Goal: Task Accomplishment & Management: Complete application form

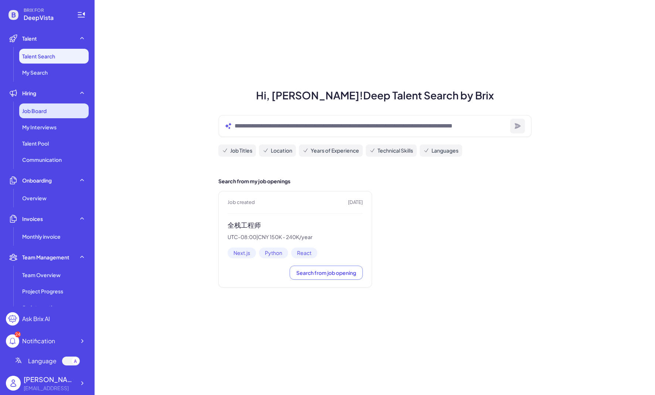
click at [38, 109] on span "Job Board" at bounding box center [34, 110] width 24 height 7
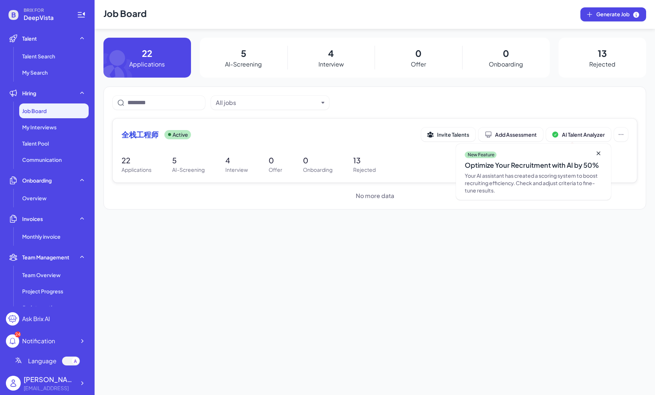
click at [124, 157] on p "22" at bounding box center [137, 160] width 30 height 11
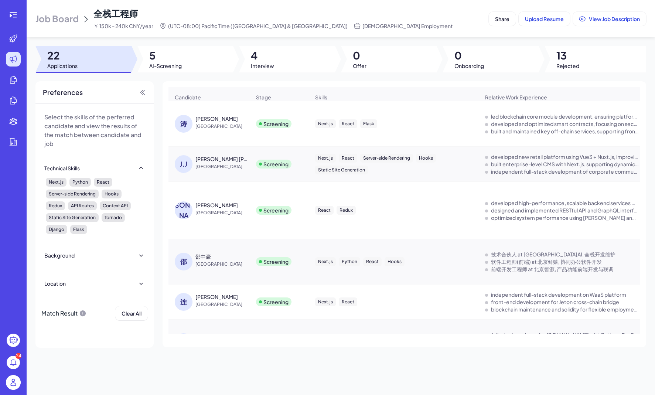
click at [238, 126] on span "[GEOGRAPHIC_DATA]" at bounding box center [222, 126] width 55 height 7
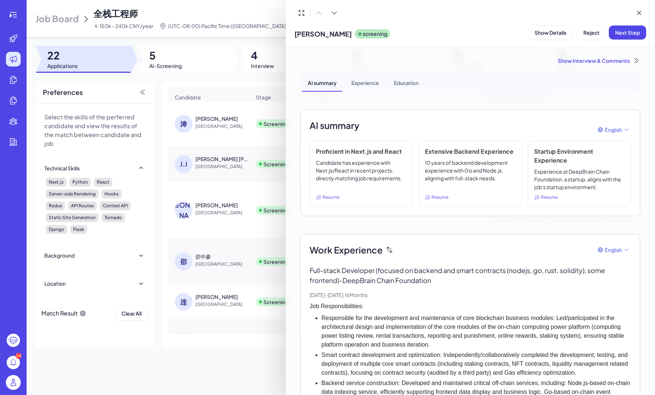
click at [391, 149] on h3 "Proficient in Next.js and React" at bounding box center [361, 151] width 91 height 9
click at [363, 80] on div "Experience" at bounding box center [365, 82] width 40 height 18
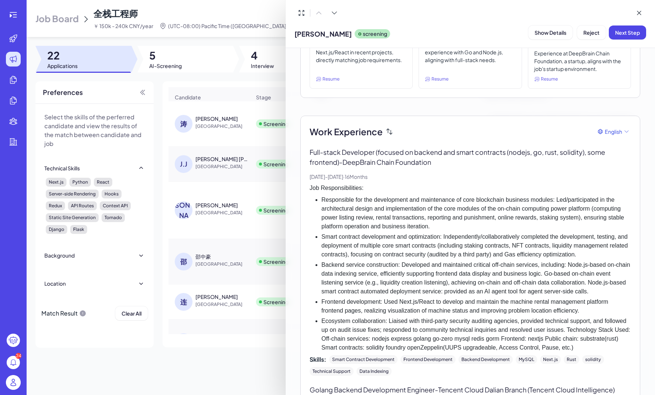
scroll to position [186, 0]
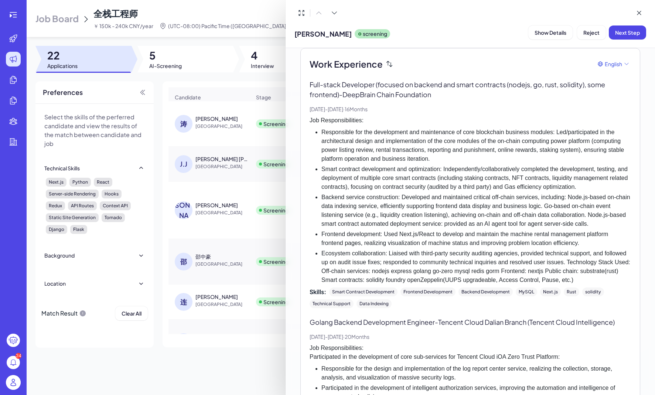
click at [373, 96] on p "Full-stack Developer (focused on backend and smart contracts (nodejs, go, rust,…" at bounding box center [470, 89] width 321 height 20
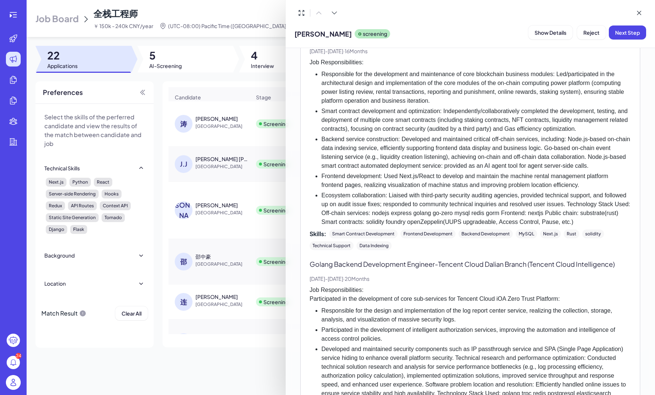
scroll to position [246, 0]
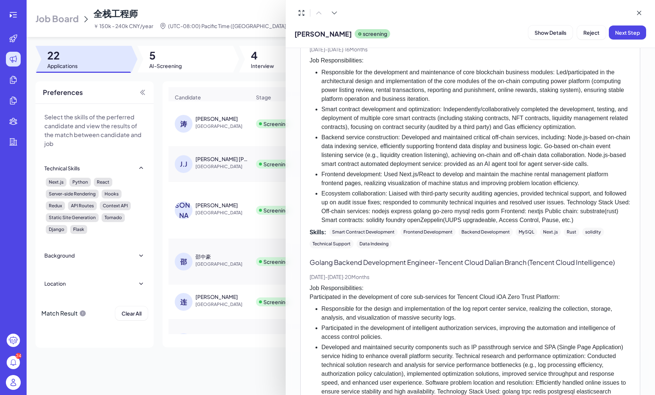
click at [215, 147] on div at bounding box center [327, 197] width 655 height 395
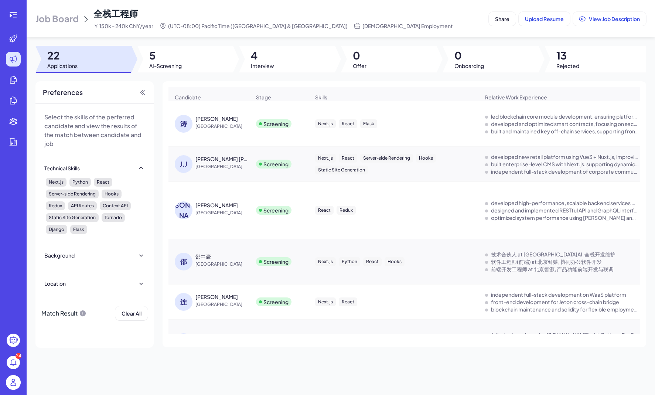
click at [209, 160] on div "[PERSON_NAME] [PERSON_NAME]" at bounding box center [222, 158] width 55 height 7
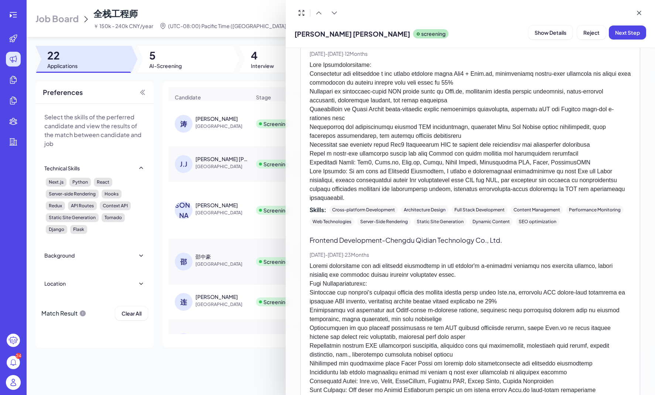
scroll to position [603, 0]
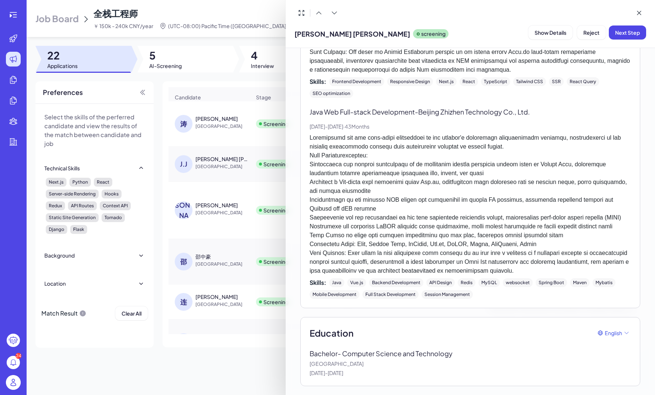
click at [202, 211] on div at bounding box center [327, 197] width 655 height 395
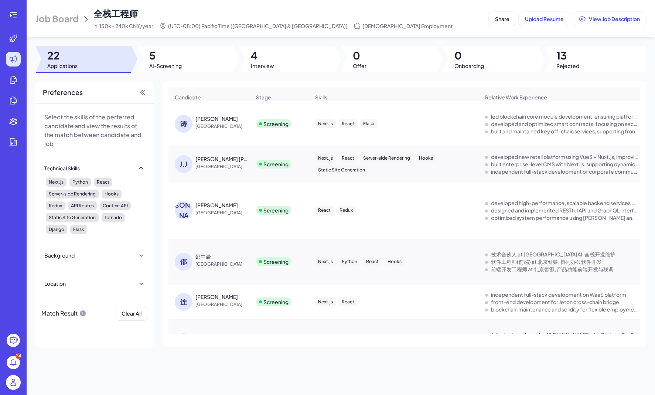
click at [202, 209] on div "[PERSON_NAME]" at bounding box center [216, 204] width 42 height 7
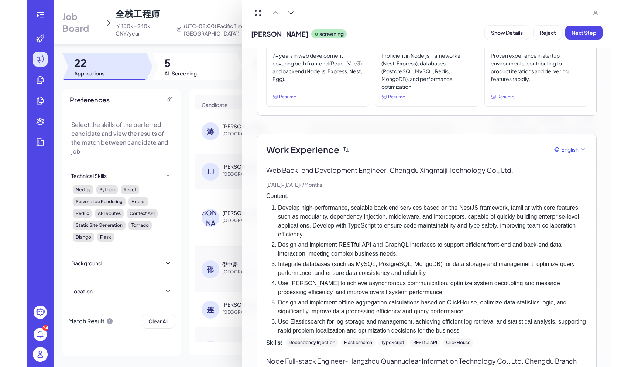
scroll to position [0, 0]
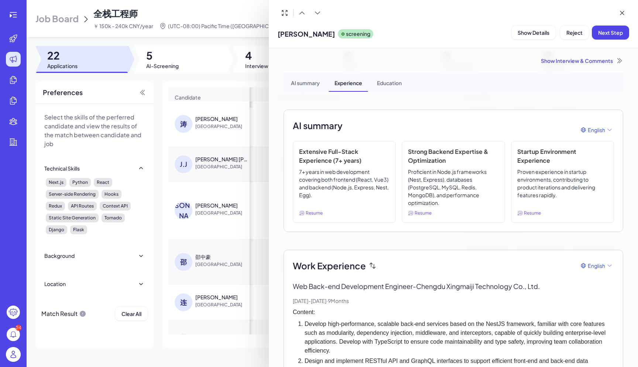
click at [116, 98] on div at bounding box center [319, 183] width 638 height 367
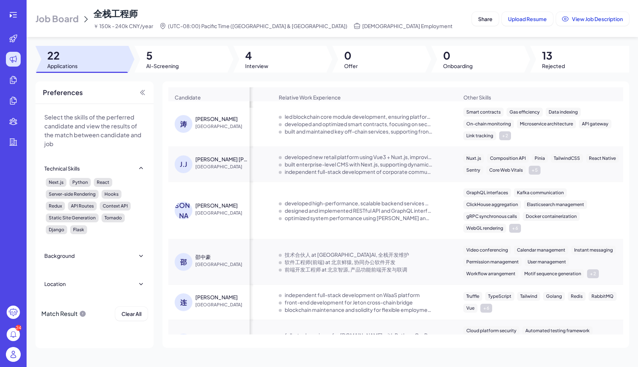
click at [220, 209] on div "[PERSON_NAME]" at bounding box center [222, 204] width 55 height 7
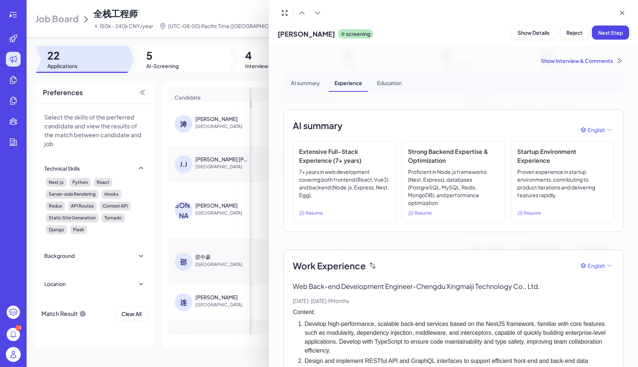
click at [246, 15] on div at bounding box center [319, 183] width 638 height 367
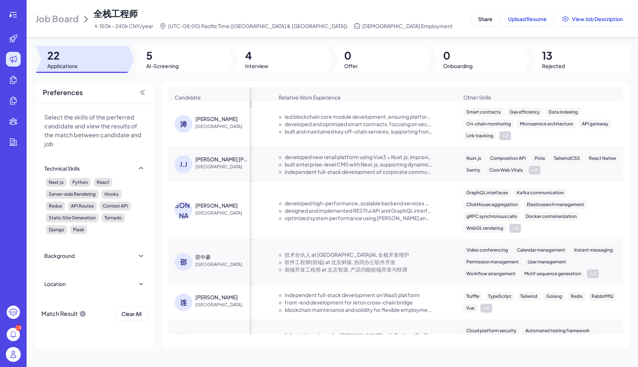
click at [211, 259] on div "邵中豪" at bounding box center [222, 256] width 55 height 7
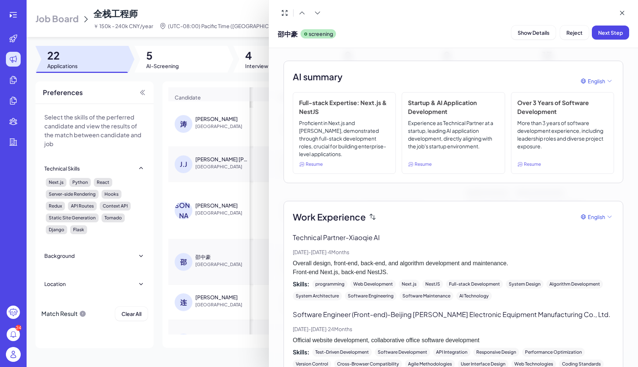
scroll to position [81, 0]
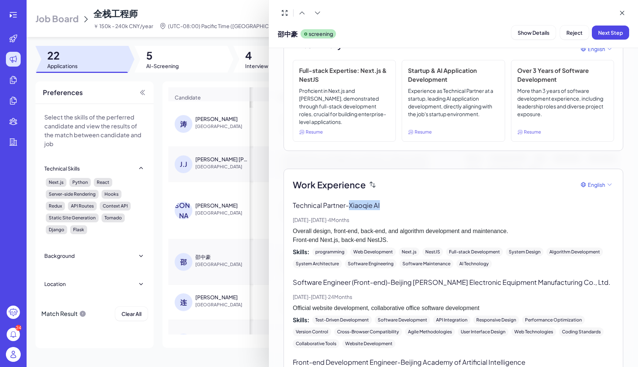
drag, startPoint x: 352, startPoint y: 204, endPoint x: 386, endPoint y: 206, distance: 34.4
click at [387, 205] on p "Technical Partner - Xiaoqie AI" at bounding box center [453, 205] width 321 height 10
copy p "Xiaoqie AI"
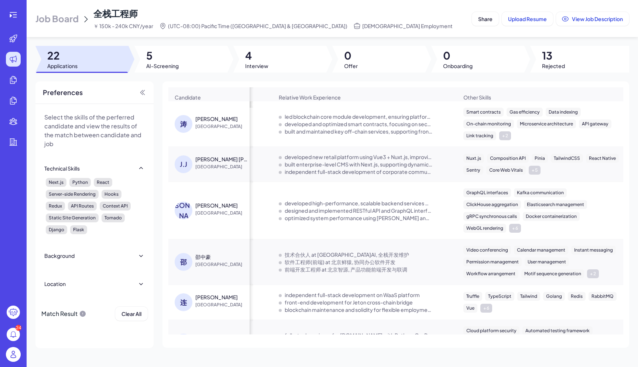
click at [214, 299] on div "[PERSON_NAME]" at bounding box center [222, 296] width 55 height 7
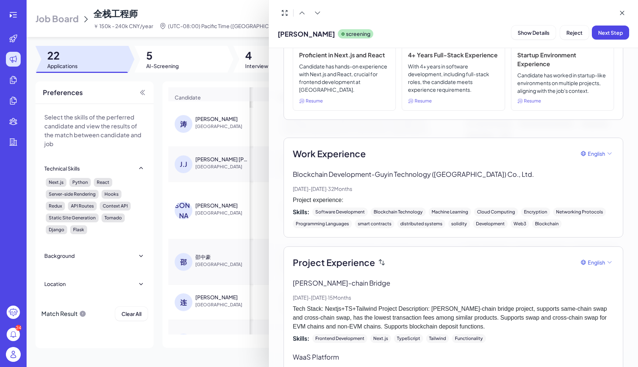
scroll to position [0, 0]
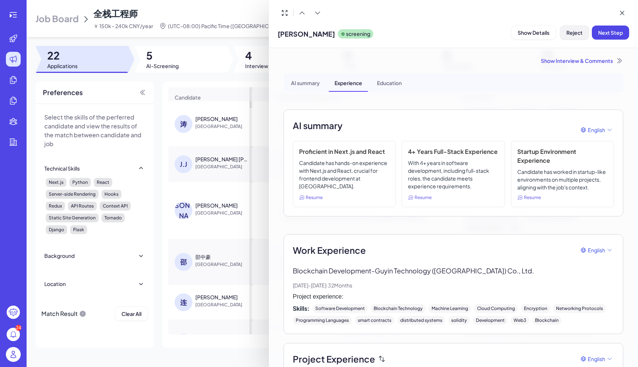
click at [567, 35] on span "Reject" at bounding box center [575, 32] width 16 height 7
click at [614, 80] on span "Ok" at bounding box center [615, 80] width 7 height 7
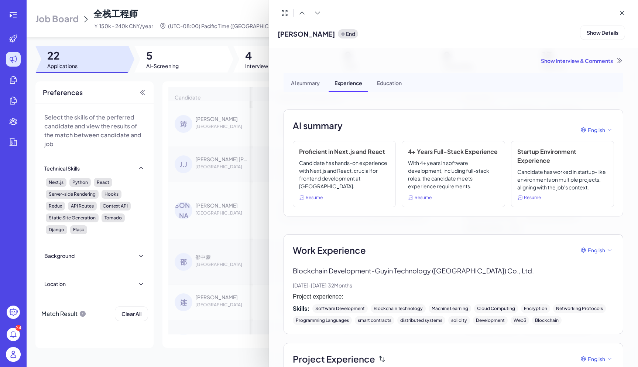
click at [258, 8] on div at bounding box center [319, 183] width 638 height 367
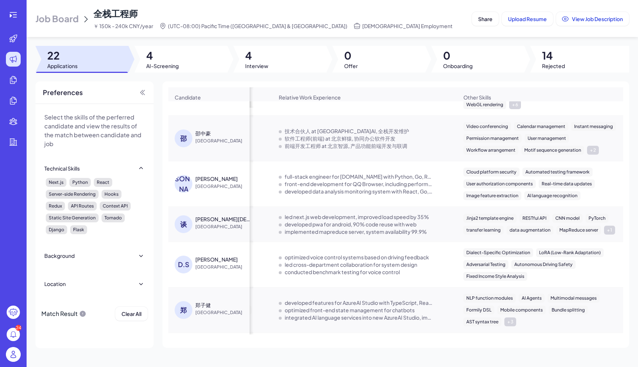
scroll to position [129, 206]
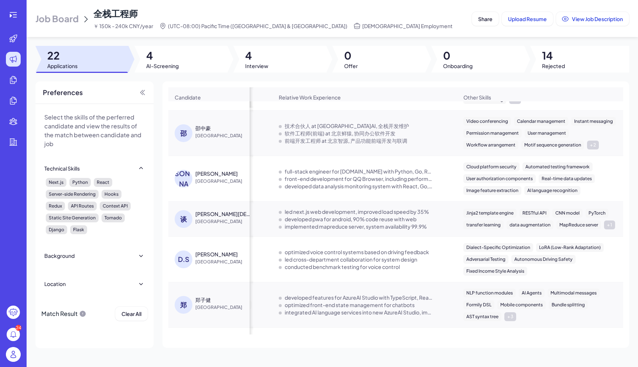
click at [212, 177] on div "[PERSON_NAME]" at bounding box center [222, 173] width 55 height 7
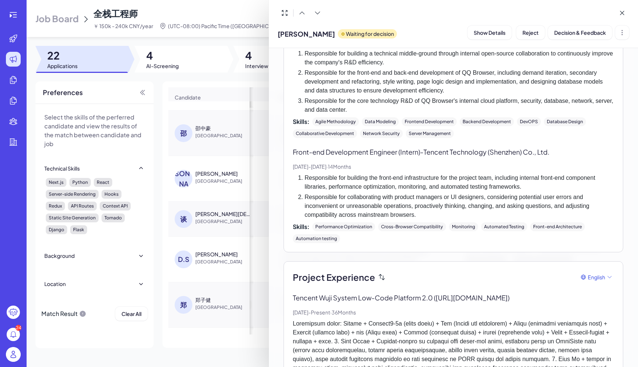
scroll to position [334, 0]
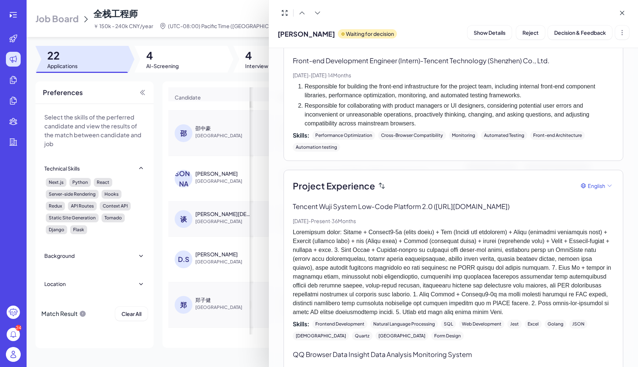
click at [247, 83] on div at bounding box center [319, 183] width 638 height 367
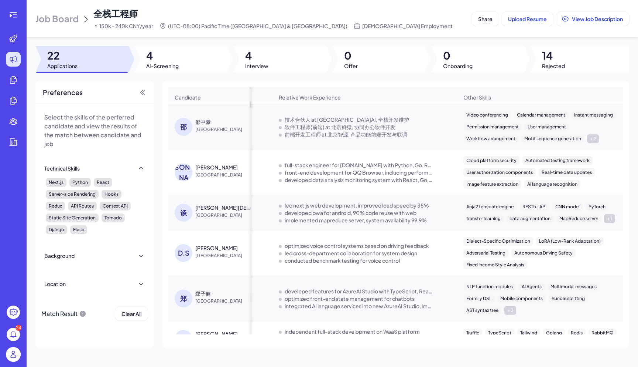
scroll to position [136, 206]
click at [206, 210] on div "[PERSON_NAME][DEMOGRAPHIC_DATA]" at bounding box center [222, 205] width 55 height 7
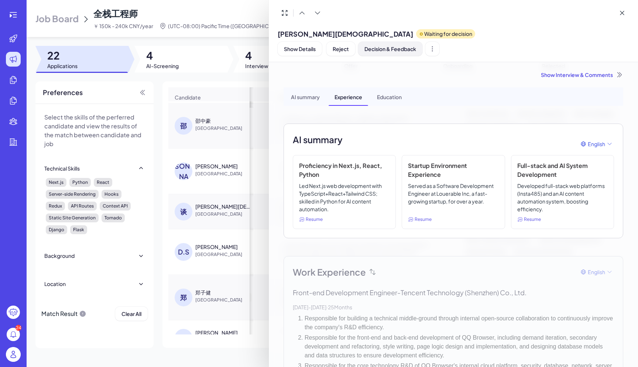
click at [416, 45] on span "Decision & Feedback" at bounding box center [391, 48] width 52 height 7
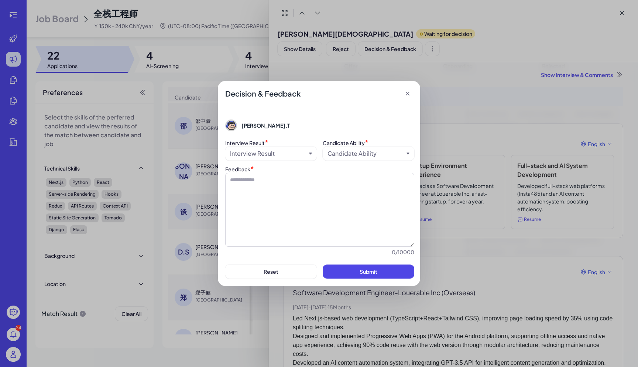
click at [304, 152] on div "Interview Result" at bounding box center [268, 153] width 76 height 9
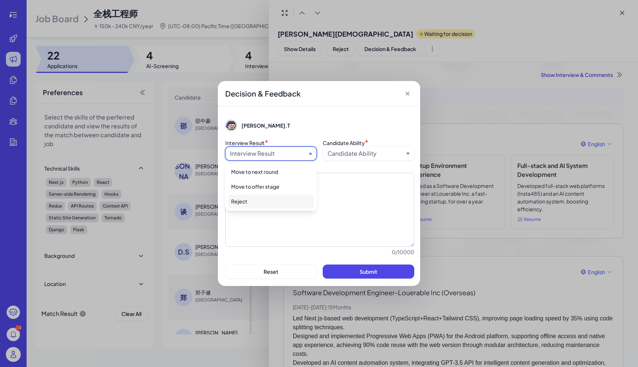
click at [302, 201] on div "Reject" at bounding box center [271, 200] width 86 height 13
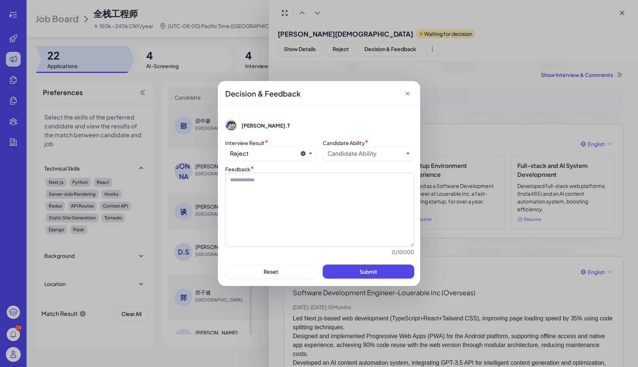
click at [350, 154] on div "Candidate Ability" at bounding box center [352, 153] width 49 height 9
click at [352, 171] on div "below the bar" at bounding box center [369, 171] width 86 height 13
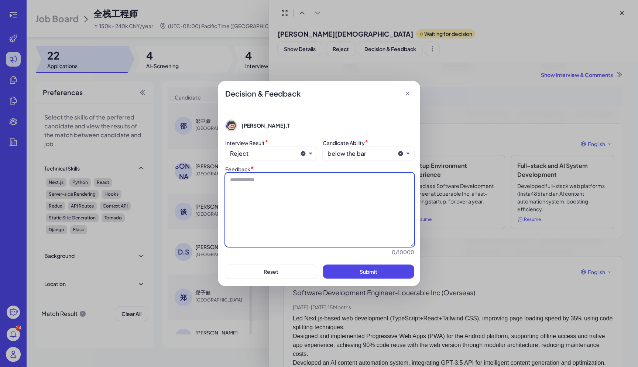
click at [352, 178] on textarea at bounding box center [319, 210] width 189 height 74
type textarea "**********"
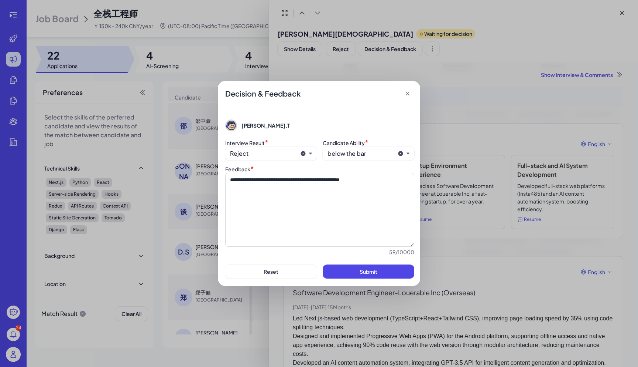
click at [378, 171] on div "Feedback *" at bounding box center [319, 169] width 189 height 8
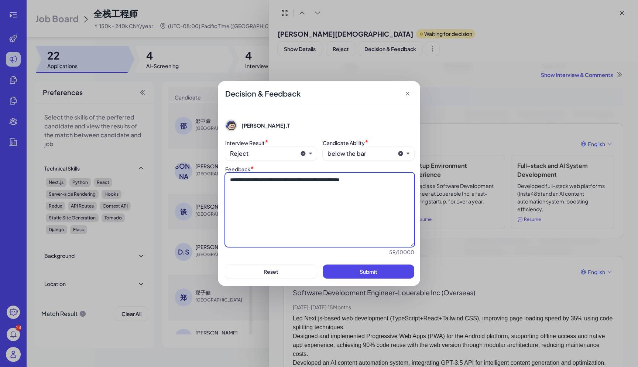
click at [378, 177] on textarea "**********" at bounding box center [319, 210] width 189 height 74
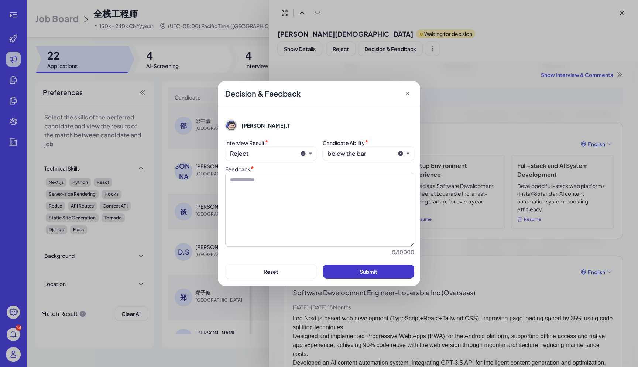
click at [386, 270] on button "Submit" at bounding box center [369, 271] width 92 height 14
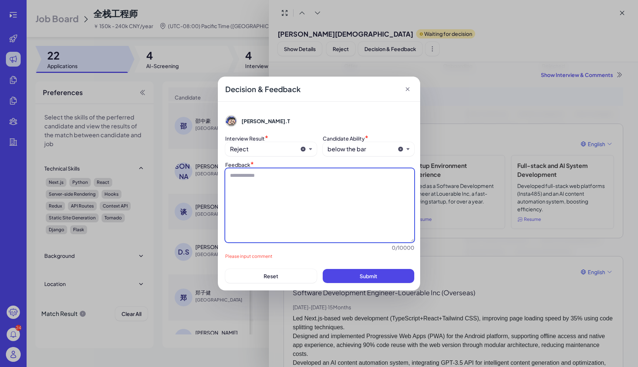
click at [350, 207] on textarea at bounding box center [319, 205] width 189 height 74
click at [350, 208] on textarea "***" at bounding box center [319, 205] width 189 height 74
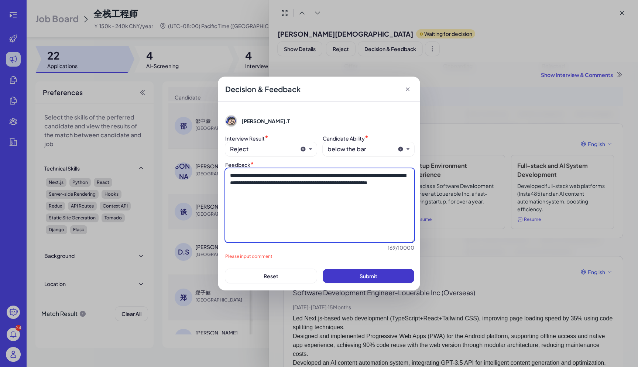
type textarea "**********"
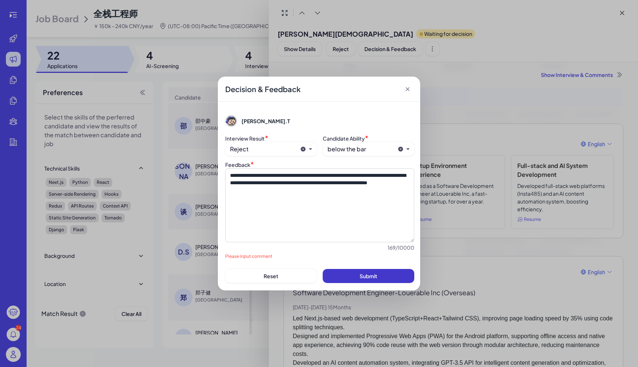
click at [367, 272] on button "Submit" at bounding box center [369, 276] width 92 height 14
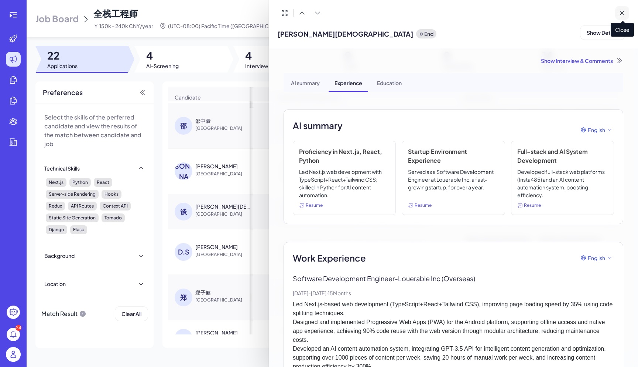
click at [621, 16] on icon at bounding box center [622, 12] width 7 height 7
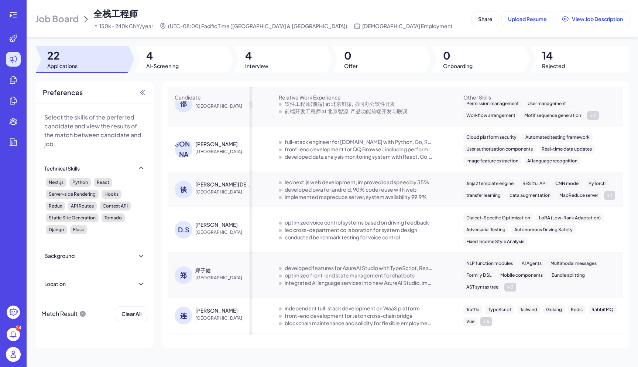
scroll to position [166, 206]
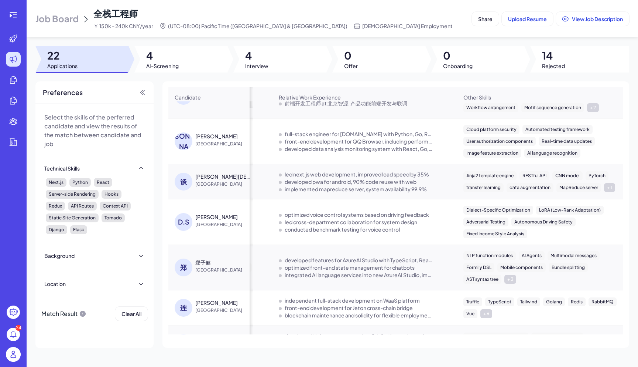
click at [222, 220] on div "[PERSON_NAME]" at bounding box center [216, 216] width 42 height 7
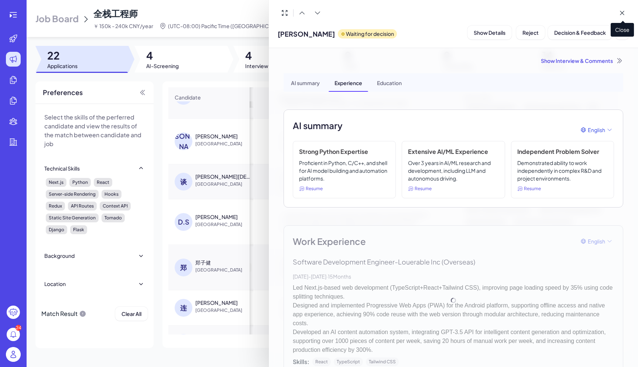
click at [620, 12] on icon at bounding box center [622, 12] width 7 height 7
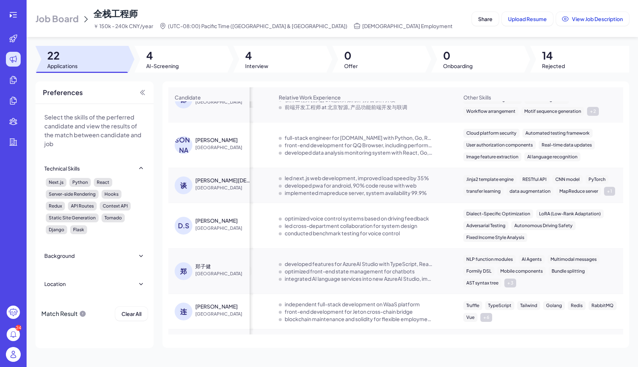
scroll to position [161, 206]
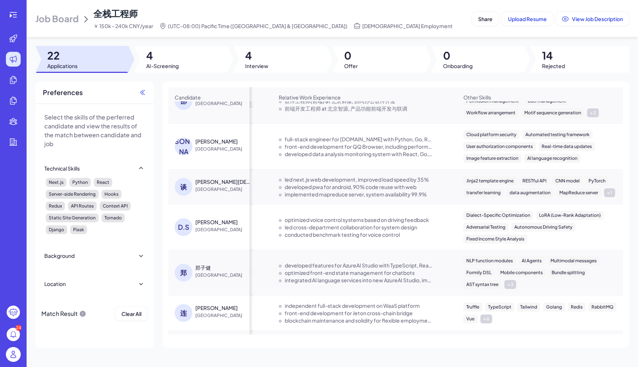
click at [144, 91] on icon at bounding box center [142, 92] width 7 height 7
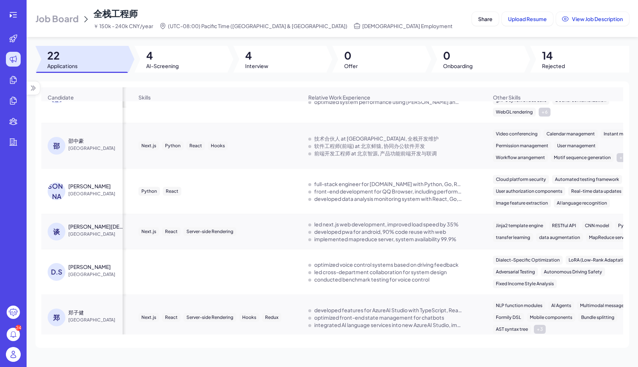
scroll to position [0, 0]
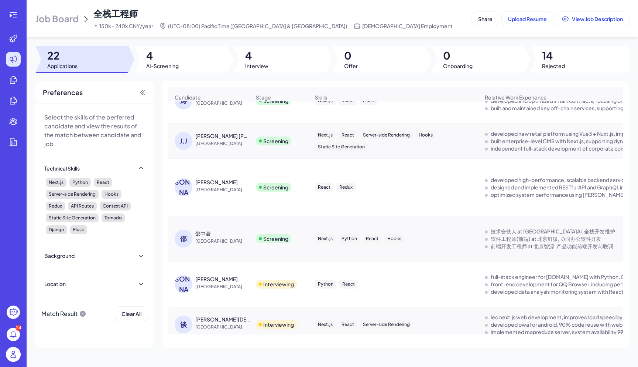
scroll to position [28, 0]
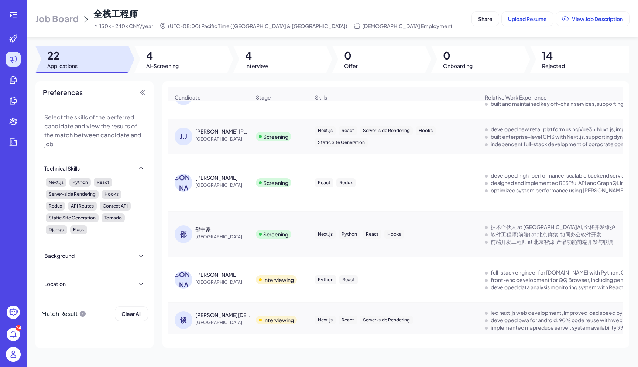
click at [208, 232] on div "邵中豪" at bounding box center [203, 228] width 16 height 7
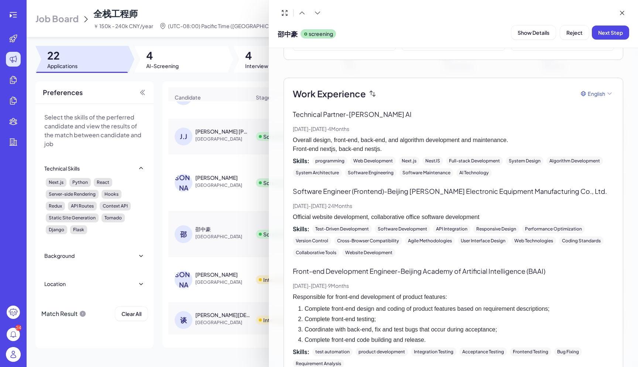
scroll to position [0, 0]
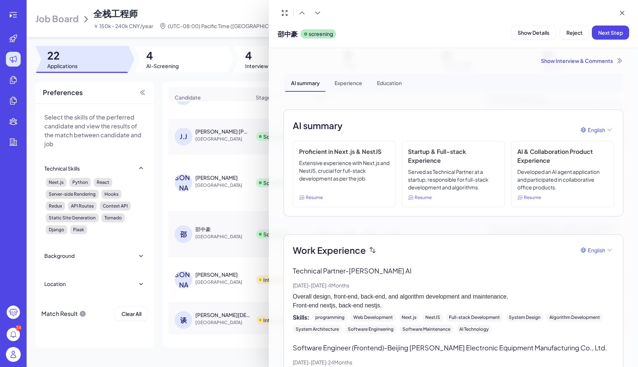
click at [350, 82] on div "Experience" at bounding box center [349, 82] width 40 height 18
click at [393, 87] on div "Education" at bounding box center [389, 82] width 37 height 18
click at [306, 85] on div "AI summary" at bounding box center [305, 82] width 41 height 18
click at [606, 30] on span "Next Step" at bounding box center [611, 32] width 25 height 7
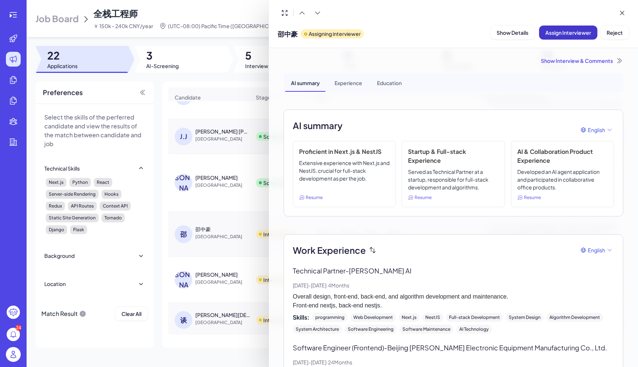
click at [580, 32] on span "Assign Interviewer" at bounding box center [569, 32] width 46 height 7
click at [583, 71] on div "Select Interviewer" at bounding box center [566, 73] width 83 height 9
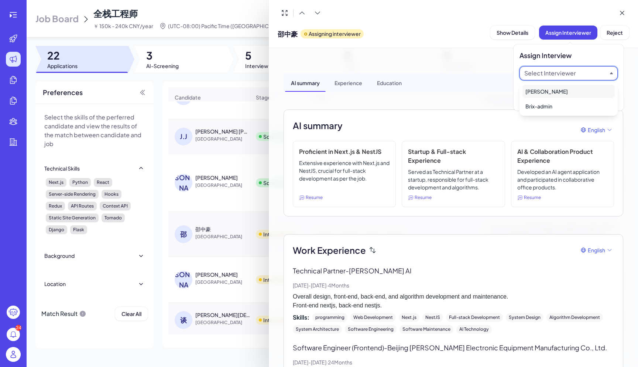
click at [583, 91] on div "[PERSON_NAME]" at bounding box center [569, 91] width 92 height 13
click at [607, 99] on span "Ok" at bounding box center [609, 98] width 7 height 7
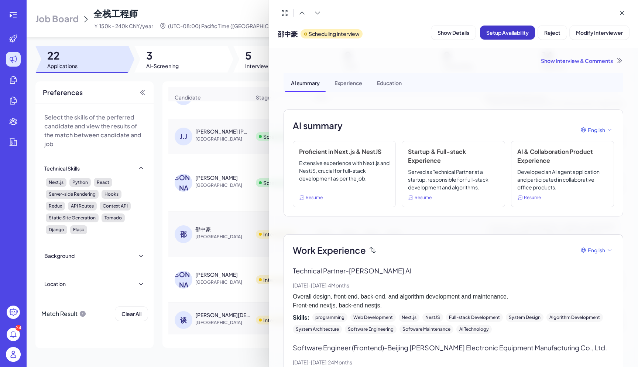
click at [514, 32] on span "Setup Availability" at bounding box center [508, 32] width 42 height 7
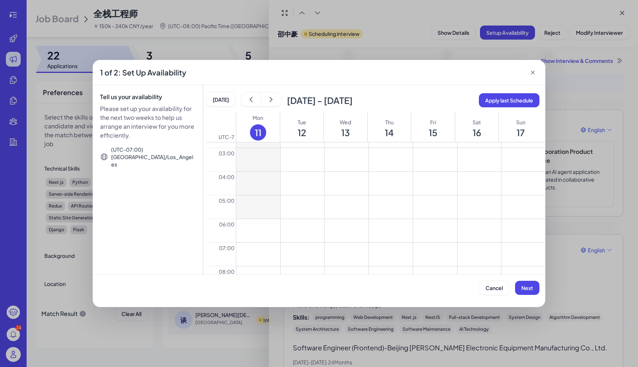
scroll to position [62, 0]
click at [397, 194] on button at bounding box center [391, 186] width 44 height 23
click at [399, 214] on button at bounding box center [391, 210] width 44 height 23
click at [390, 211] on icon at bounding box center [390, 210] width 9 height 10
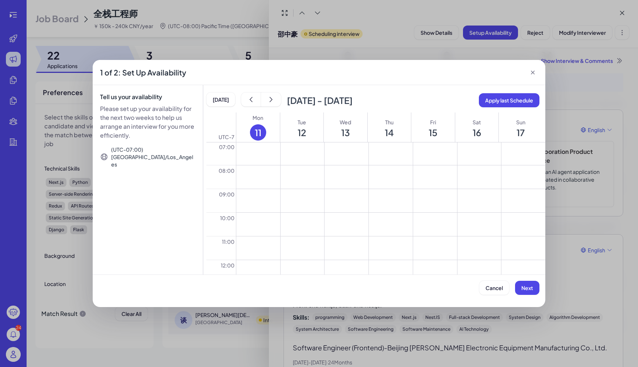
scroll to position [168, 0]
click at [387, 225] on button at bounding box center [391, 222] width 44 height 23
click at [389, 246] on button at bounding box center [391, 246] width 44 height 23
click at [422, 222] on button at bounding box center [435, 222] width 44 height 23
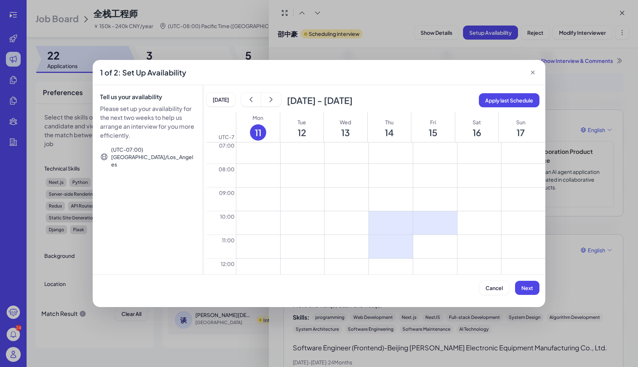
click at [428, 243] on button at bounding box center [435, 246] width 44 height 23
click at [483, 215] on button at bounding box center [480, 222] width 44 height 23
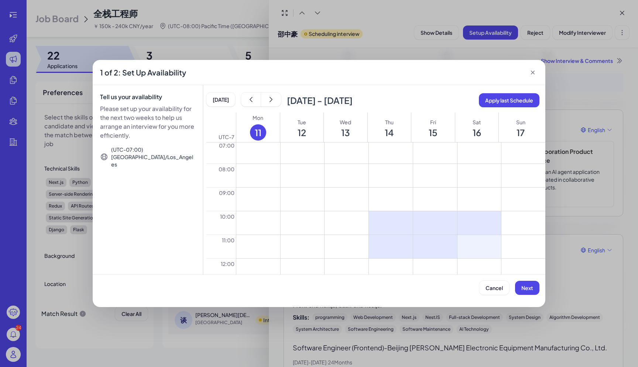
click at [475, 242] on button at bounding box center [480, 246] width 44 height 23
click at [474, 222] on icon at bounding box center [480, 223] width 12 height 12
click at [478, 249] on icon at bounding box center [480, 247] width 12 height 12
click at [475, 225] on button at bounding box center [480, 222] width 44 height 23
click at [475, 222] on icon at bounding box center [479, 223] width 9 height 10
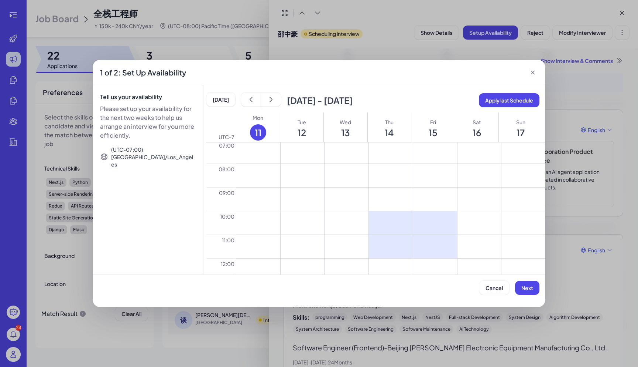
click at [522, 222] on button at bounding box center [524, 222] width 44 height 23
click at [525, 246] on button at bounding box center [524, 246] width 44 height 23
click at [271, 100] on icon "show next" at bounding box center [270, 99] width 7 height 7
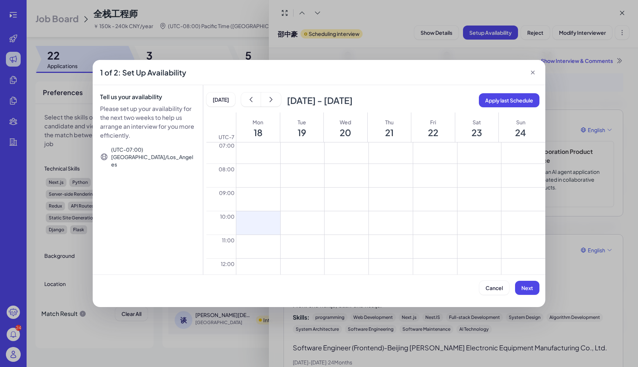
click at [273, 222] on button at bounding box center [258, 222] width 44 height 23
click at [272, 249] on button at bounding box center [258, 246] width 44 height 23
click at [248, 96] on icon "show previous" at bounding box center [251, 99] width 7 height 7
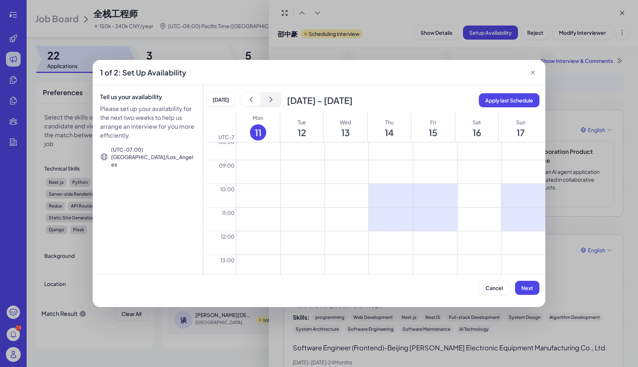
click at [269, 100] on icon "show next" at bounding box center [270, 99] width 7 height 7
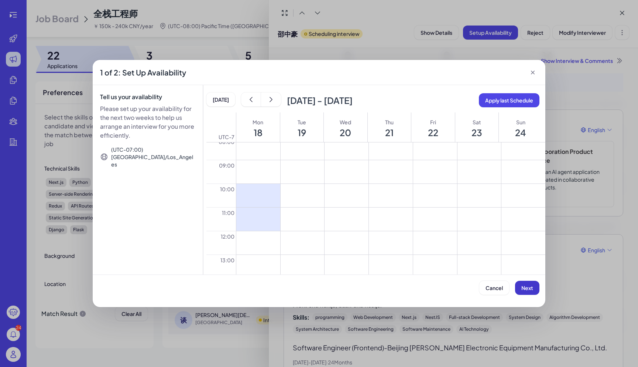
click at [527, 287] on span "Next" at bounding box center [528, 287] width 12 height 7
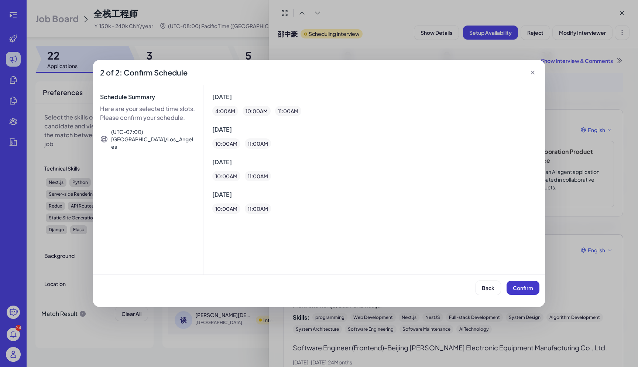
click at [527, 287] on span "Confirm" at bounding box center [523, 287] width 20 height 7
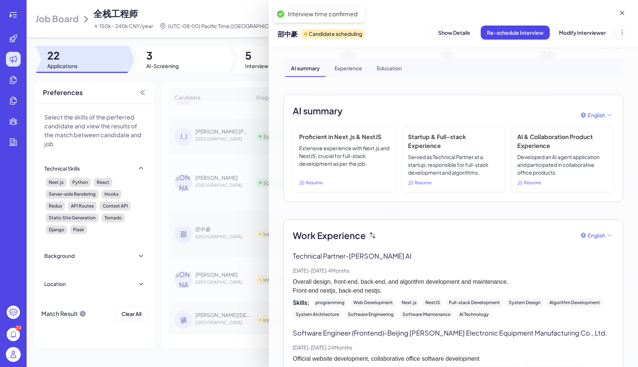
scroll to position [0, 0]
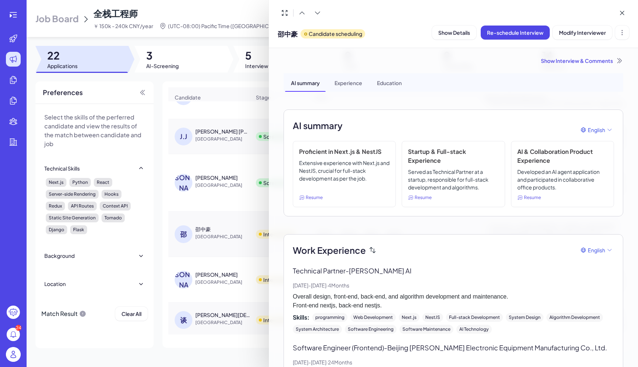
click at [259, 18] on div at bounding box center [319, 183] width 638 height 367
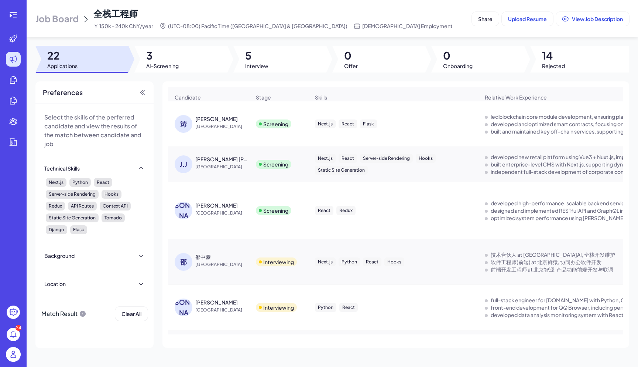
click at [240, 127] on span "[GEOGRAPHIC_DATA]" at bounding box center [222, 126] width 55 height 7
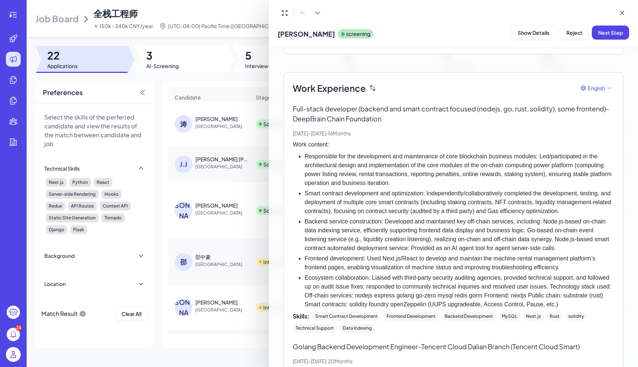
scroll to position [199, 0]
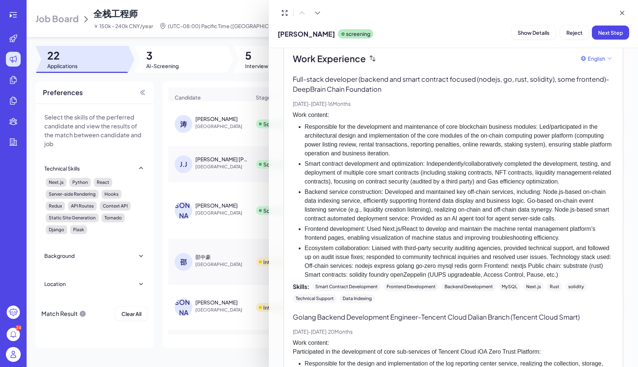
click at [239, 161] on div at bounding box center [319, 183] width 638 height 367
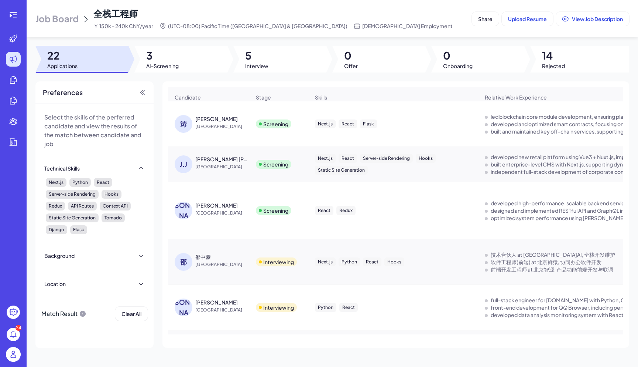
click at [212, 170] on span "[GEOGRAPHIC_DATA]" at bounding box center [222, 166] width 55 height 7
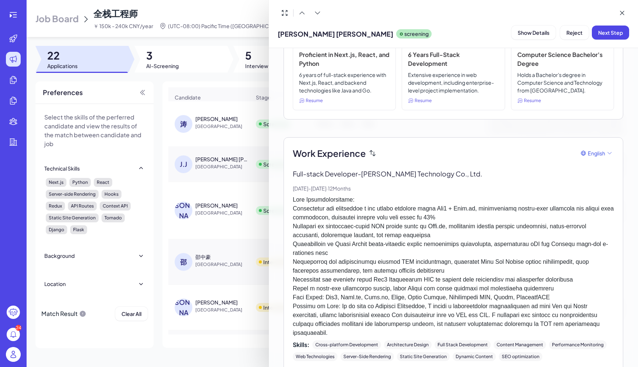
scroll to position [0, 0]
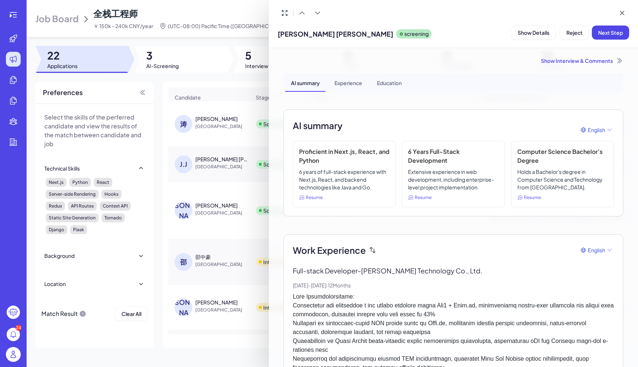
click at [344, 82] on div "Experience" at bounding box center [349, 82] width 40 height 18
click at [296, 32] on span "[PERSON_NAME] [PERSON_NAME]" at bounding box center [336, 34] width 116 height 10
click at [571, 35] on button "Reject" at bounding box center [574, 32] width 29 height 14
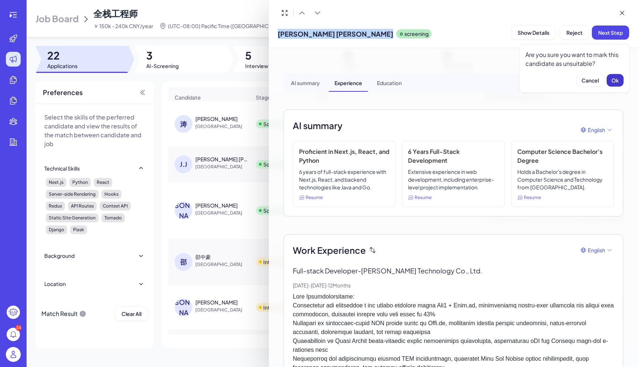
click at [620, 81] on button "Ok" at bounding box center [615, 80] width 17 height 13
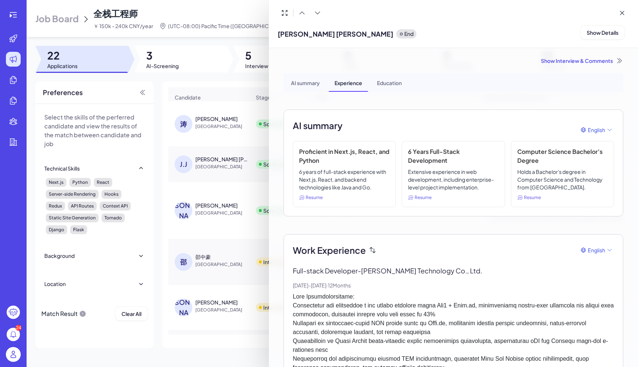
click at [228, 219] on div at bounding box center [319, 183] width 638 height 367
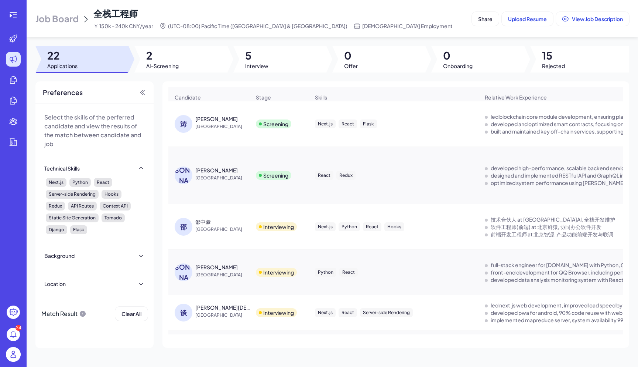
click at [204, 174] on div "[PERSON_NAME]" at bounding box center [216, 169] width 42 height 7
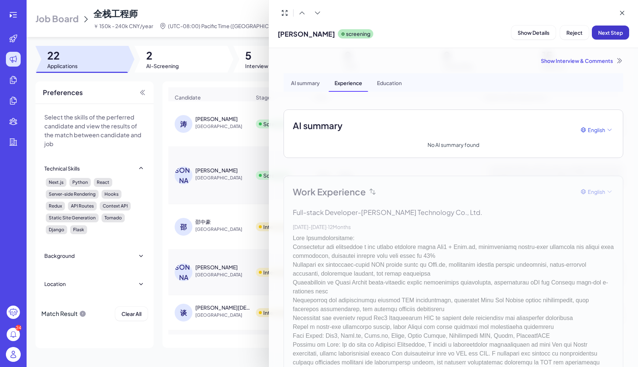
click at [604, 34] on span "Next Step" at bounding box center [611, 32] width 25 height 7
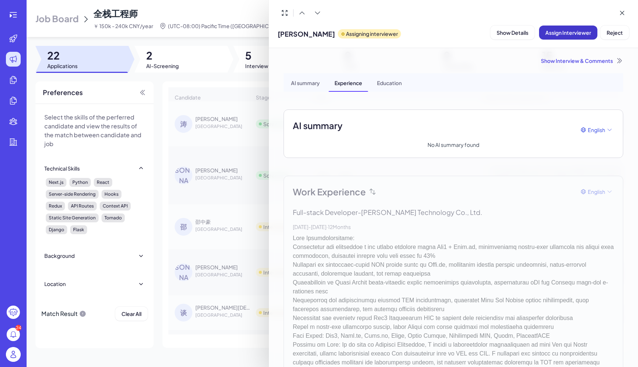
click at [570, 34] on span "Assign Interviewer" at bounding box center [569, 32] width 46 height 7
click at [567, 75] on div "Select Interviewer" at bounding box center [551, 73] width 52 height 9
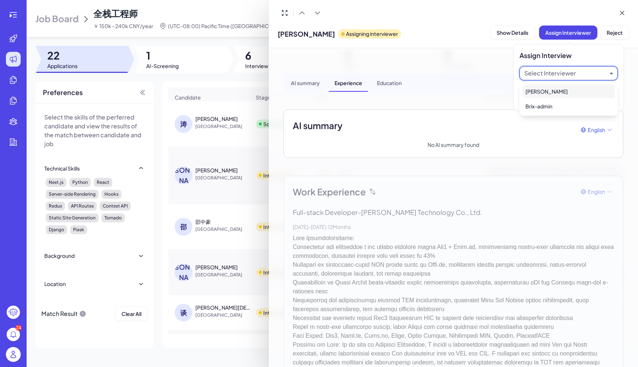
click at [569, 90] on div "[PERSON_NAME]" at bounding box center [569, 91] width 92 height 13
click at [609, 99] on span "Ok" at bounding box center [609, 98] width 7 height 7
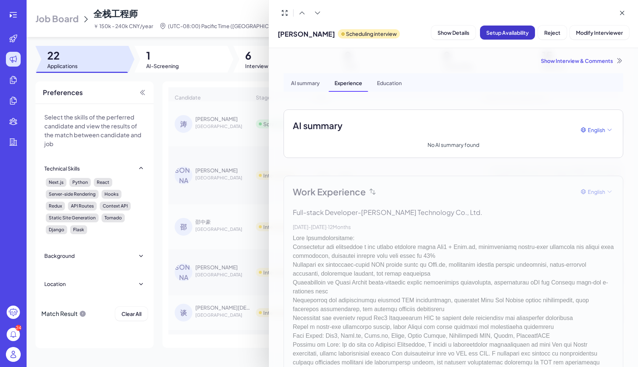
click at [522, 31] on span "Setup Availability" at bounding box center [508, 32] width 42 height 7
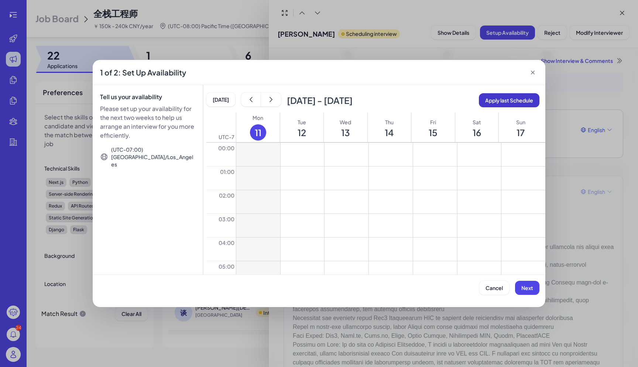
click at [518, 97] on span "Apply last Schedule" at bounding box center [509, 100] width 48 height 7
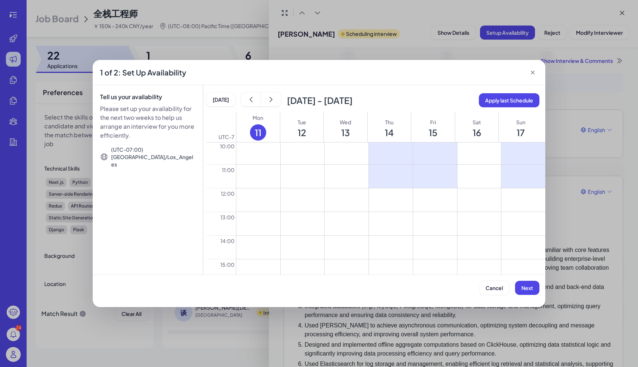
scroll to position [239, 0]
click at [390, 154] on icon at bounding box center [390, 152] width 9 height 10
click at [430, 152] on icon at bounding box center [435, 152] width 12 height 12
click at [385, 182] on div at bounding box center [391, 175] width 44 height 23
click at [388, 175] on icon at bounding box center [390, 176] width 9 height 10
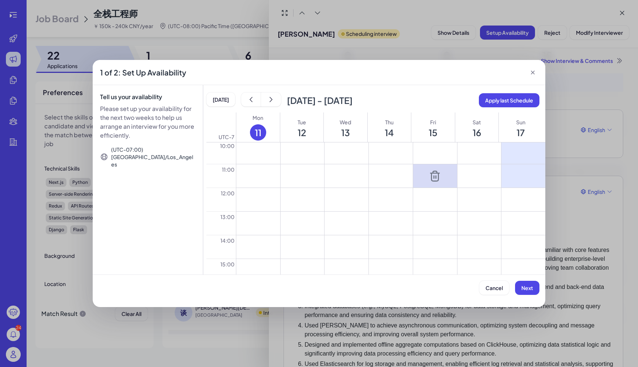
click at [431, 173] on icon at bounding box center [435, 176] width 9 height 10
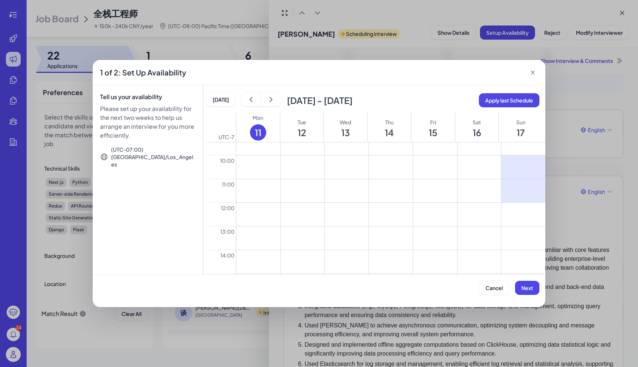
scroll to position [214, 0]
click at [518, 177] on icon at bounding box center [524, 177] width 12 height 12
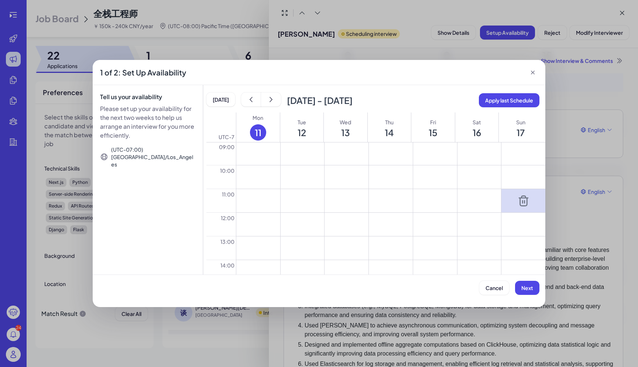
click at [523, 198] on icon at bounding box center [523, 200] width 9 height 10
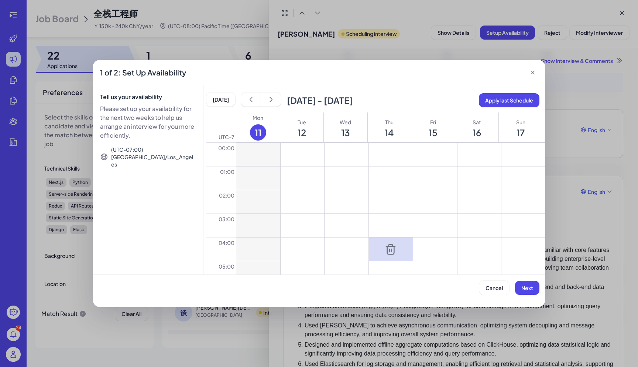
click at [386, 248] on icon at bounding box center [391, 249] width 12 height 12
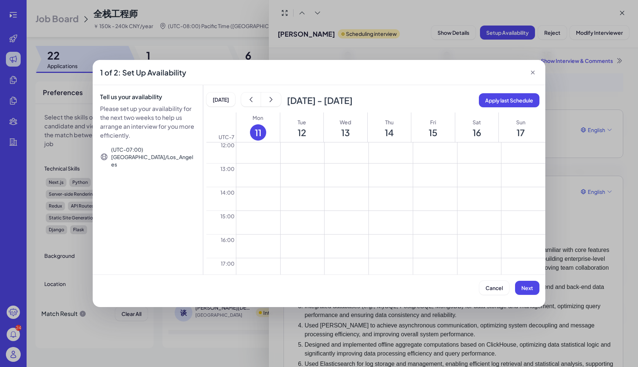
scroll to position [289, 0]
click at [385, 243] on button at bounding box center [391, 243] width 44 height 23
click at [387, 245] on button at bounding box center [391, 237] width 44 height 23
click at [392, 257] on button at bounding box center [391, 260] width 44 height 23
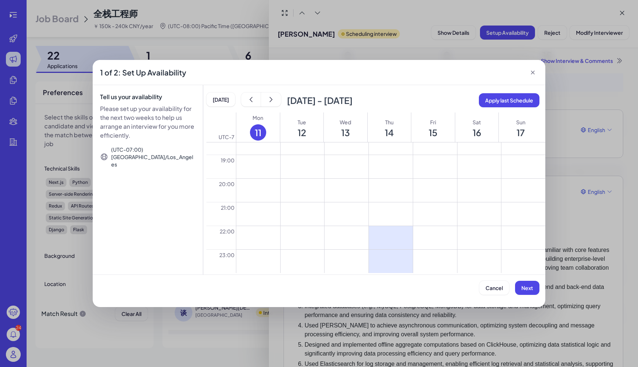
click at [424, 236] on button at bounding box center [435, 237] width 44 height 23
click at [431, 256] on button at bounding box center [435, 260] width 44 height 23
click at [509, 233] on button at bounding box center [524, 237] width 44 height 23
click at [515, 258] on button at bounding box center [524, 260] width 44 height 23
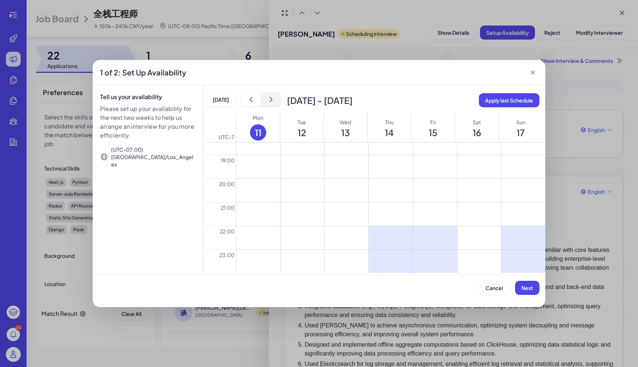
click at [274, 93] on button "show next" at bounding box center [271, 99] width 20 height 14
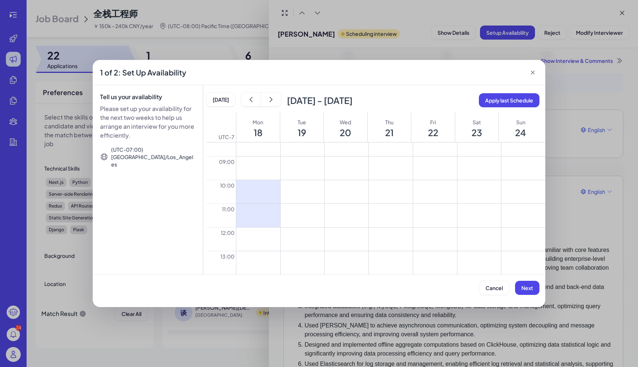
scroll to position [203, 0]
click at [263, 182] on icon at bounding box center [258, 188] width 12 height 12
click at [260, 209] on icon at bounding box center [258, 212] width 12 height 12
click at [260, 237] on button at bounding box center [258, 237] width 44 height 23
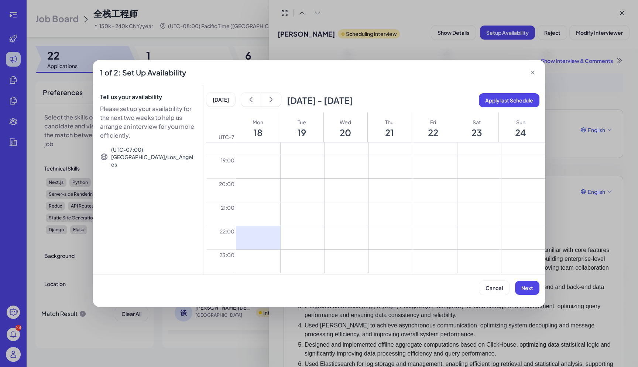
click at [260, 265] on button at bounding box center [258, 260] width 44 height 23
click at [307, 239] on button at bounding box center [303, 237] width 44 height 23
click at [307, 262] on button at bounding box center [303, 260] width 44 height 23
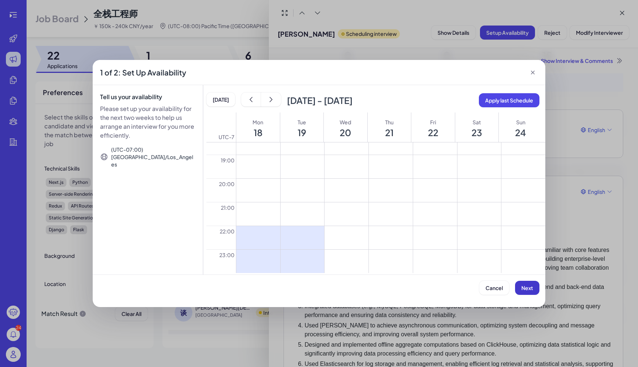
click at [527, 288] on span "Next" at bounding box center [528, 287] width 12 height 7
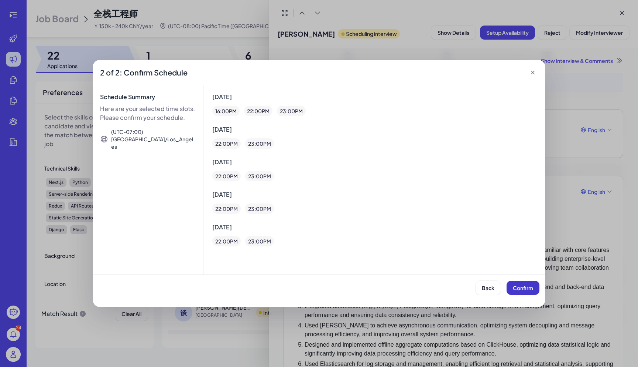
click at [527, 288] on span "Confirm" at bounding box center [523, 287] width 20 height 7
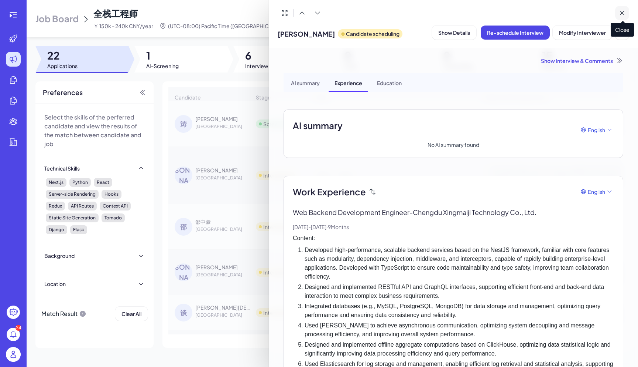
click at [622, 13] on icon at bounding box center [622, 12] width 7 height 7
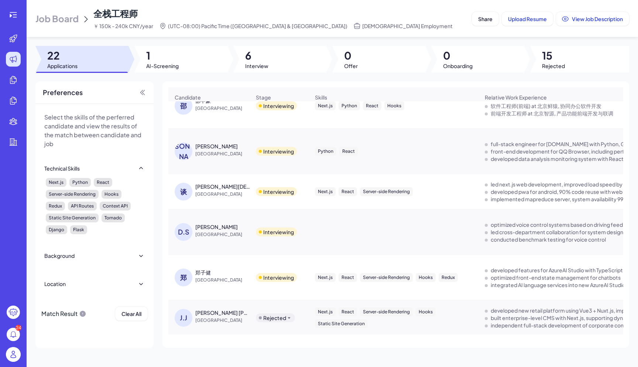
scroll to position [121, 0]
click at [216, 195] on span "[GEOGRAPHIC_DATA]" at bounding box center [222, 193] width 55 height 7
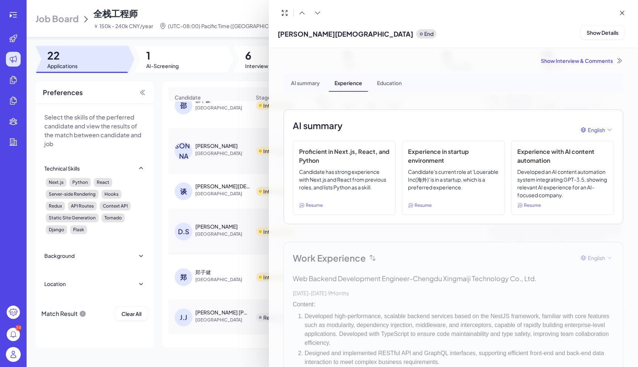
click at [267, 17] on div at bounding box center [319, 183] width 638 height 367
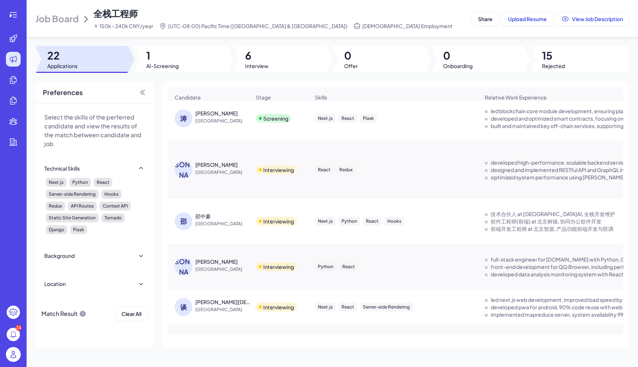
scroll to position [0, 0]
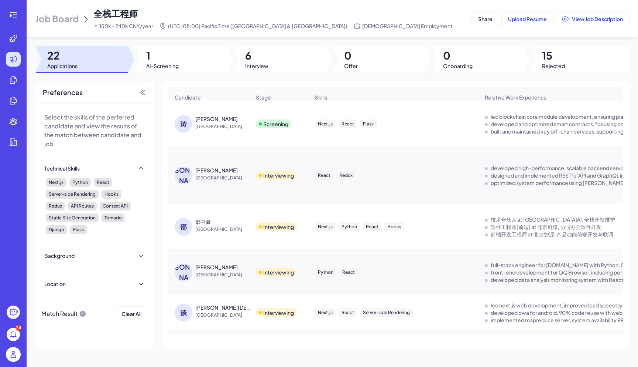
click at [204, 225] on div "邵中豪" at bounding box center [203, 221] width 16 height 7
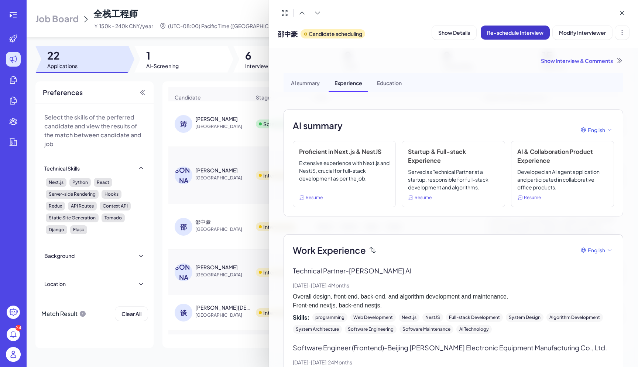
click at [511, 33] on span "Re-schedule Interview" at bounding box center [515, 32] width 57 height 7
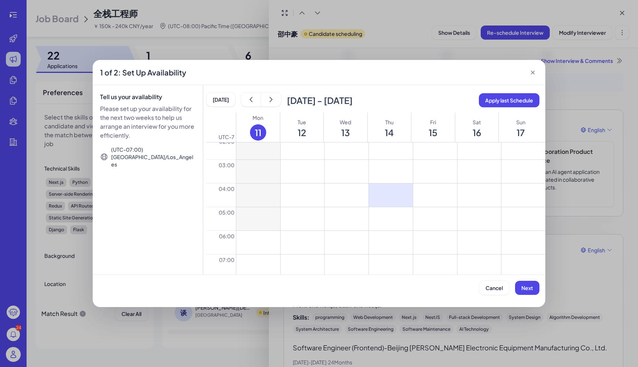
scroll to position [73, 0]
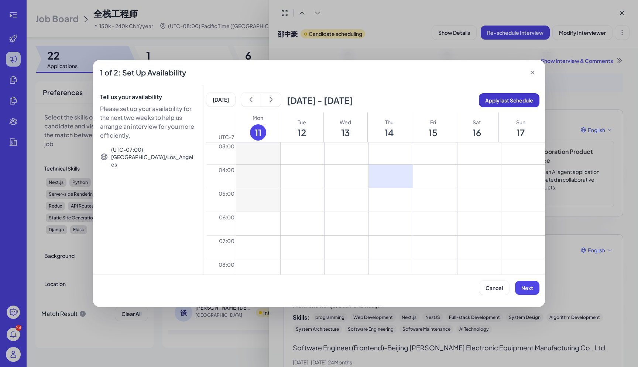
click at [499, 101] on span "Apply last Schedule" at bounding box center [509, 100] width 48 height 7
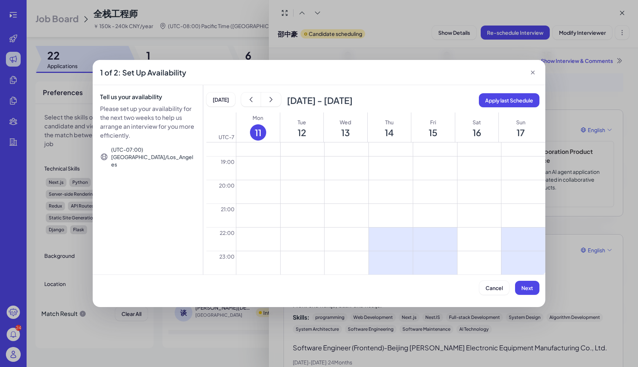
scroll to position [437, 0]
click at [271, 100] on icon "show next" at bounding box center [270, 99] width 7 height 7
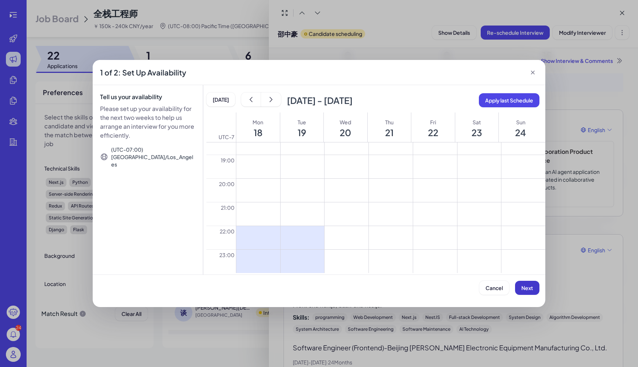
click at [529, 289] on span "Next" at bounding box center [528, 287] width 12 height 7
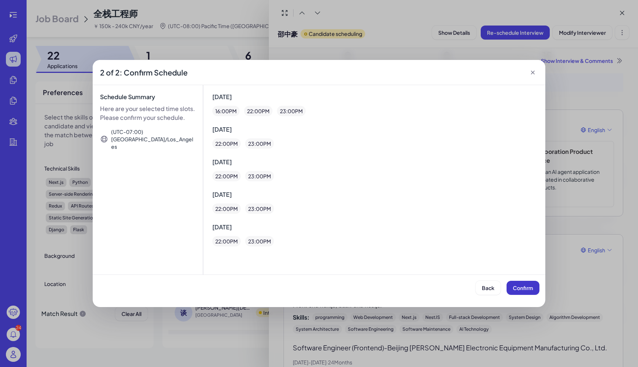
click at [529, 289] on span "Confirm" at bounding box center [523, 287] width 20 height 7
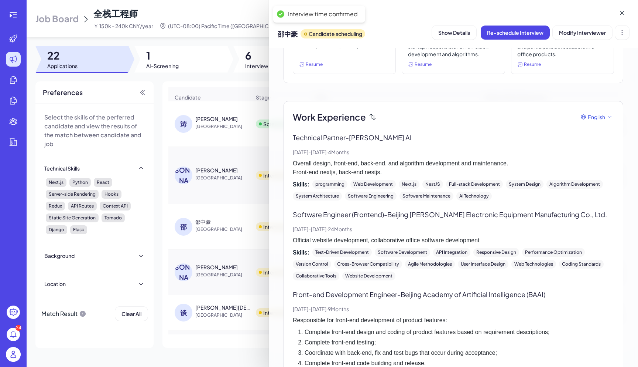
scroll to position [205, 0]
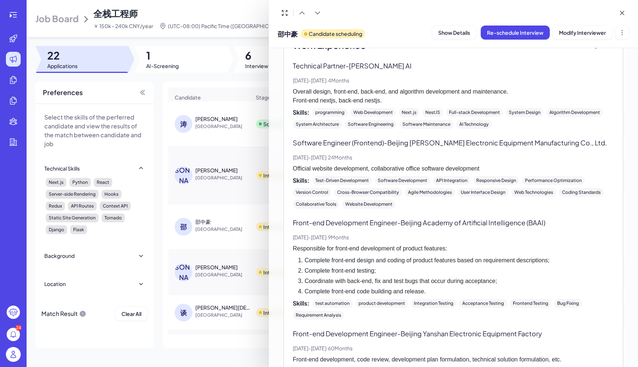
click at [250, 117] on div at bounding box center [319, 183] width 638 height 367
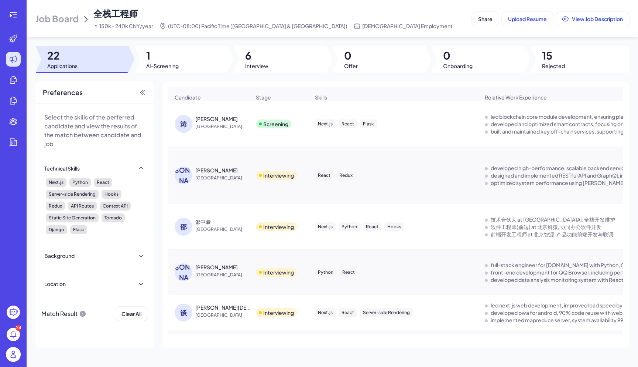
click at [198, 120] on div "[PERSON_NAME]" at bounding box center [216, 118] width 42 height 7
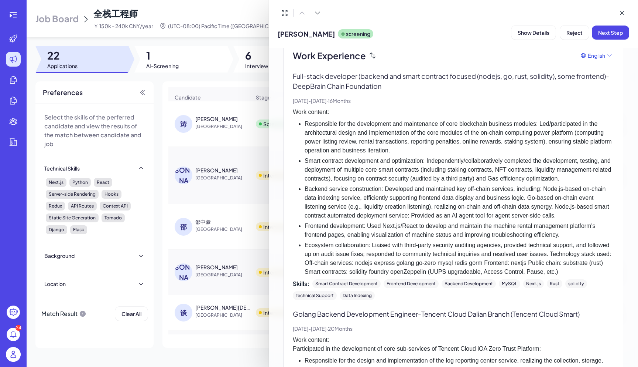
scroll to position [0, 0]
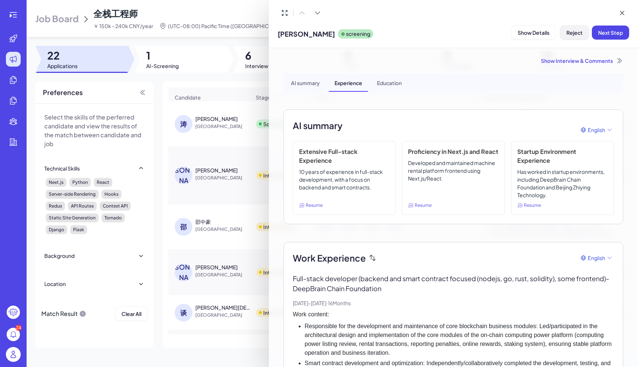
click at [570, 33] on span "Reject" at bounding box center [575, 32] width 16 height 7
click at [612, 83] on span "Ok" at bounding box center [615, 80] width 7 height 7
click at [625, 13] on icon at bounding box center [622, 12] width 7 height 7
